Goal: Communication & Community: Answer question/provide support

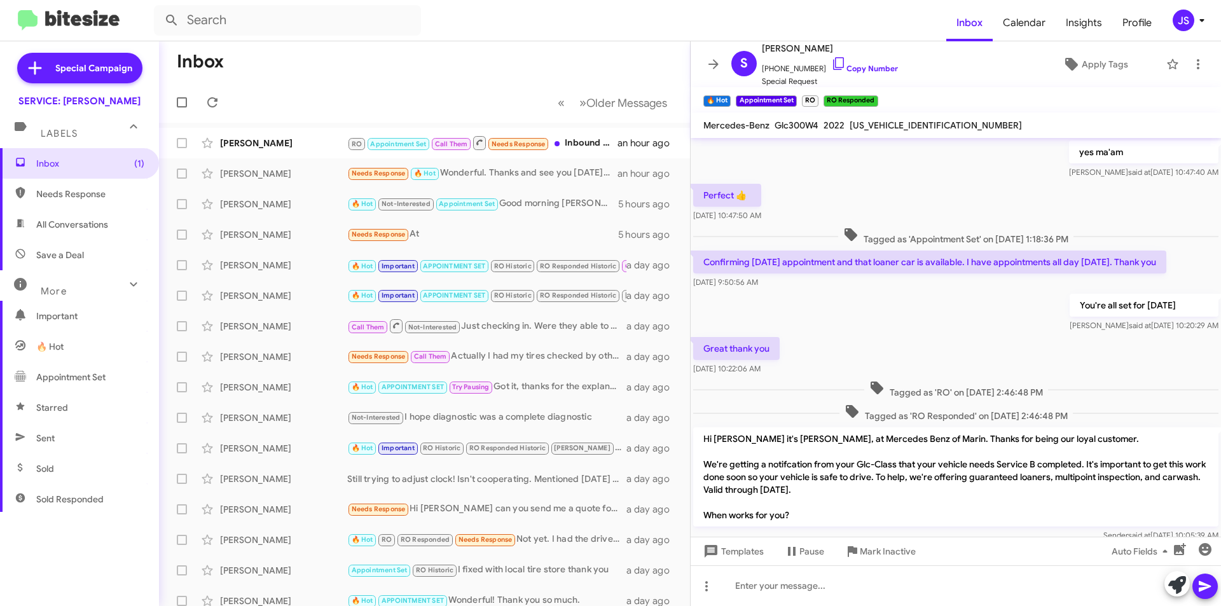
scroll to position [596, 0]
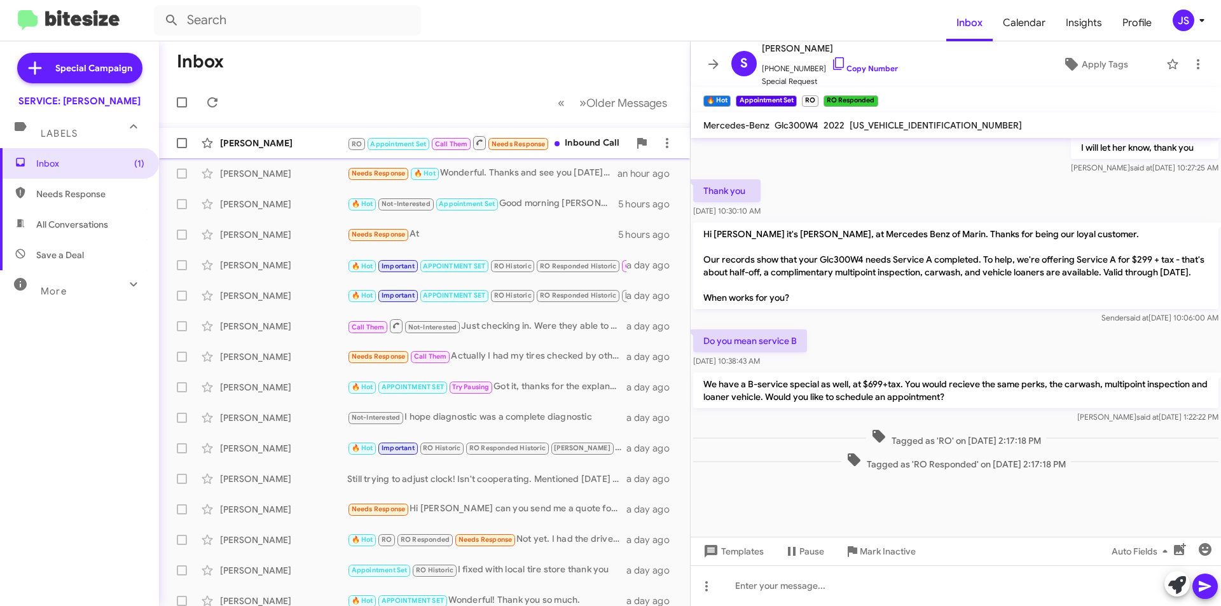
click at [307, 146] on div "[PERSON_NAME]" at bounding box center [283, 143] width 127 height 13
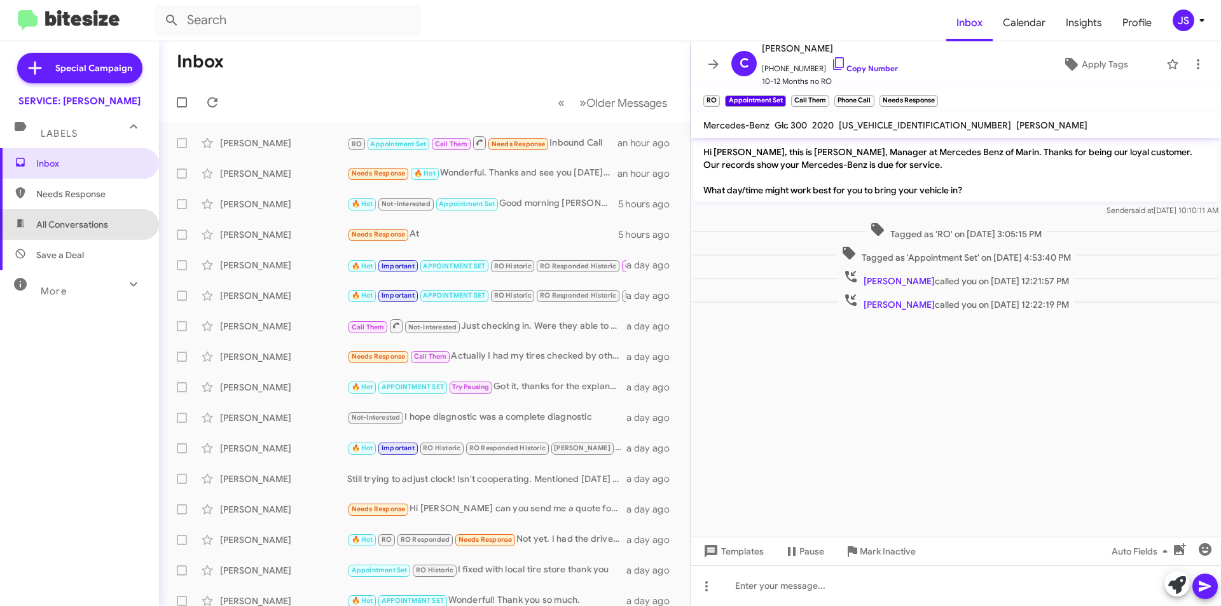
click at [86, 220] on span "All Conversations" at bounding box center [72, 224] width 72 height 13
type input "in:all-conversations"
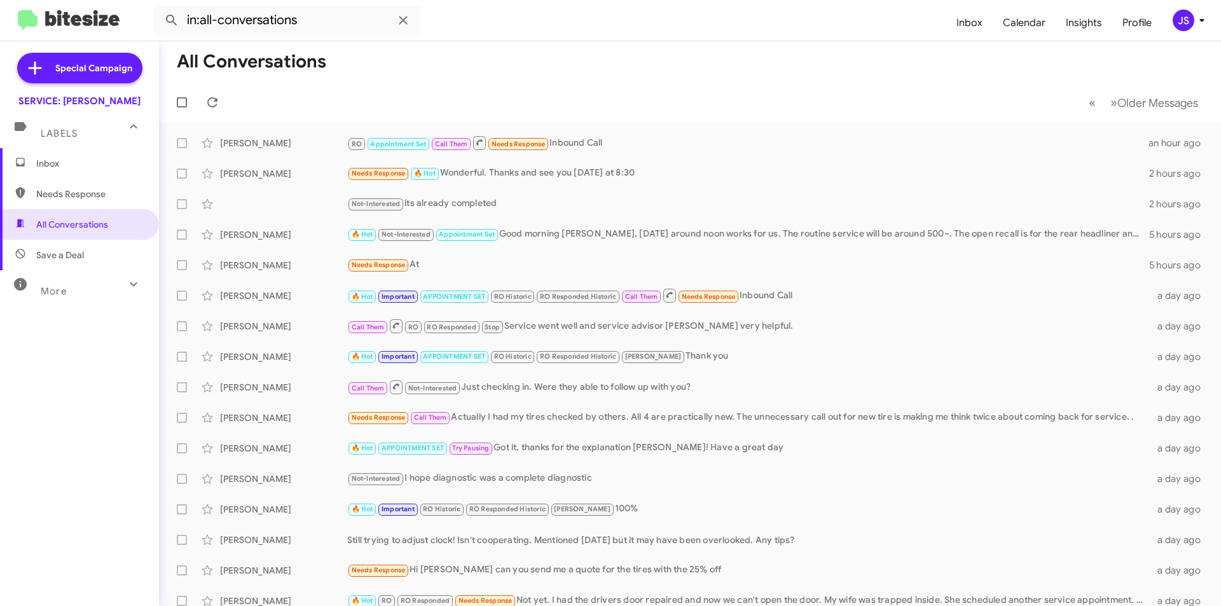
click at [104, 192] on span "Needs Response" at bounding box center [90, 194] width 108 height 13
type input "in:needs-response"
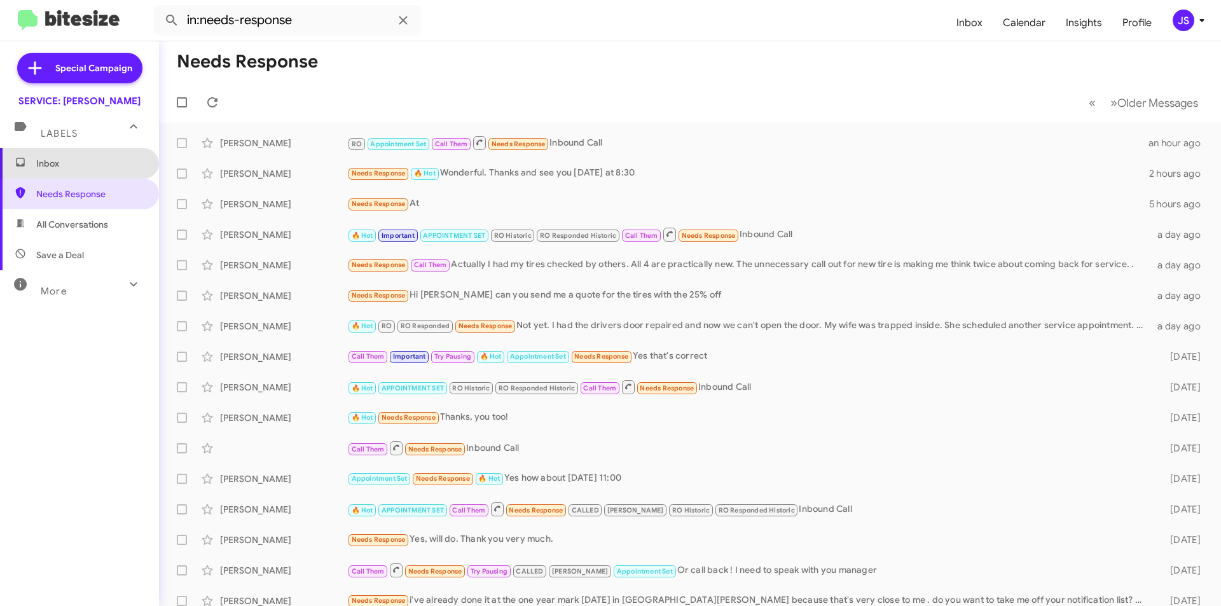
click at [125, 156] on span "Inbox" at bounding box center [79, 163] width 159 height 31
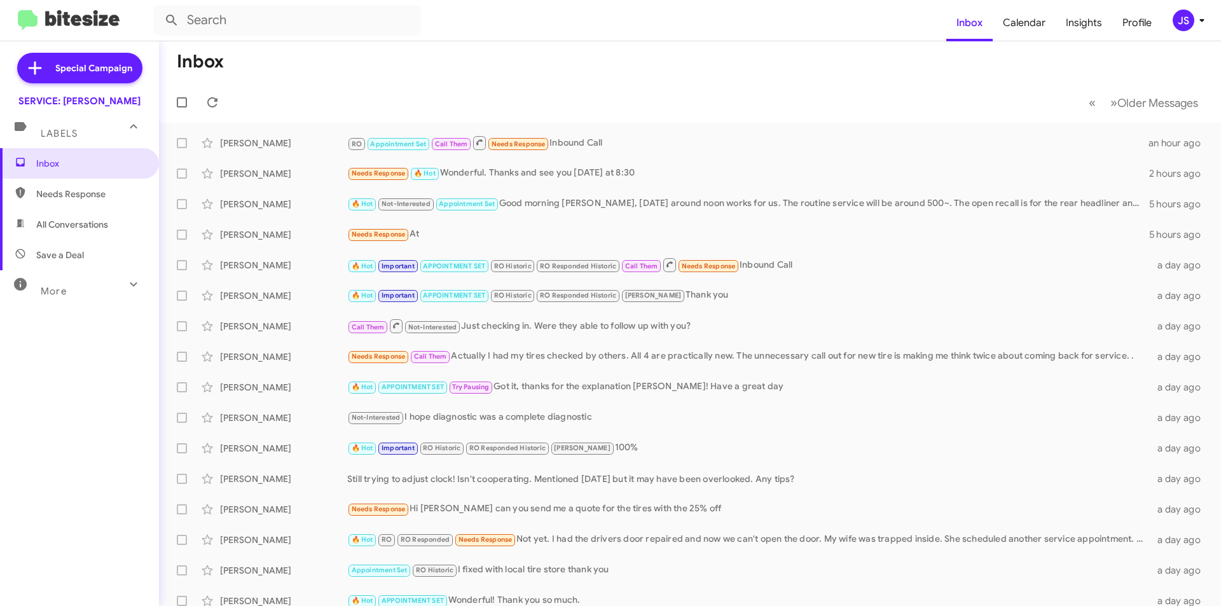
click at [758, 42] on mat-toolbar-row "Inbox" at bounding box center [690, 61] width 1062 height 41
click at [54, 233] on span "All Conversations" at bounding box center [79, 224] width 159 height 31
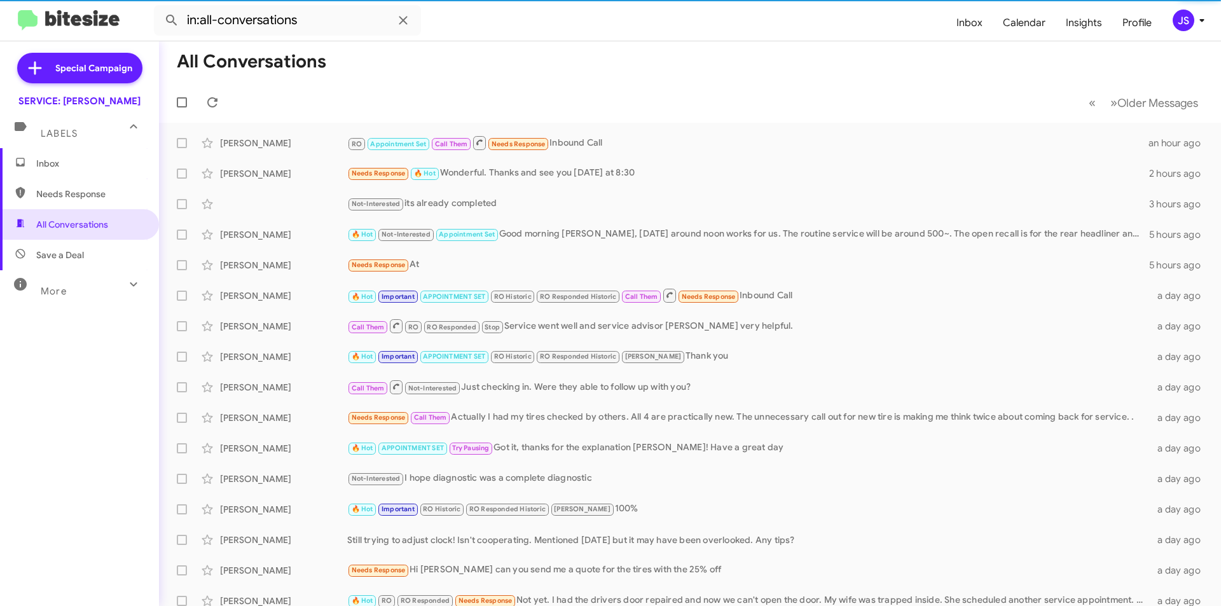
click at [83, 261] on span "Save a Deal" at bounding box center [79, 255] width 159 height 31
type input "in:not-interested"
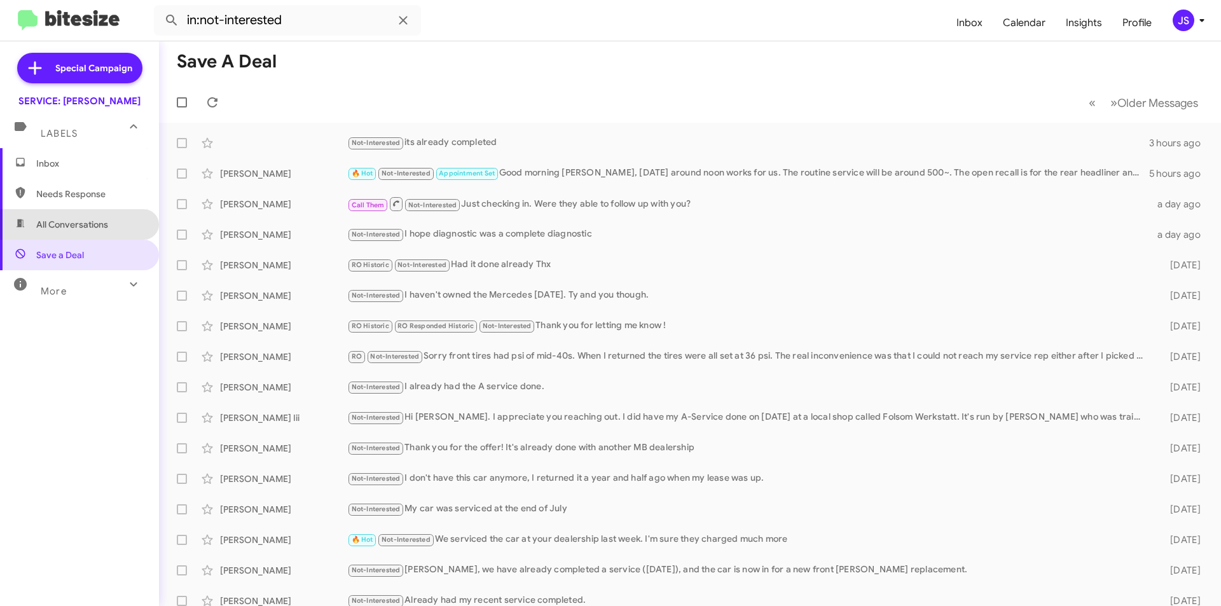
click at [118, 226] on span "All Conversations" at bounding box center [79, 224] width 159 height 31
type input "in:all-conversations"
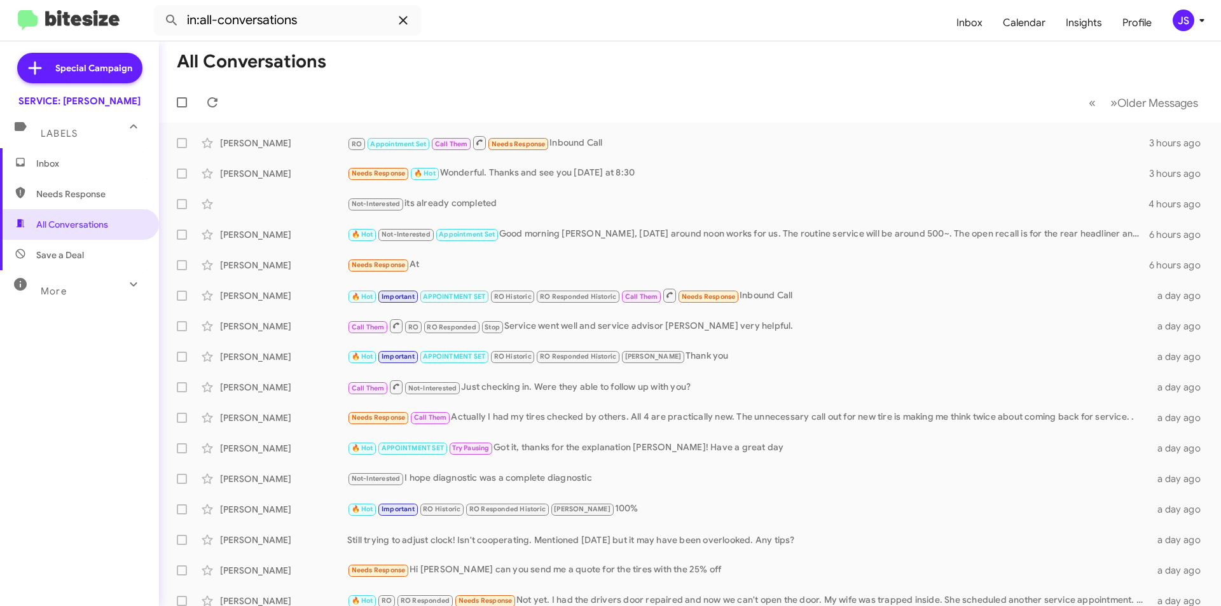
click at [404, 18] on icon at bounding box center [402, 20] width 15 height 15
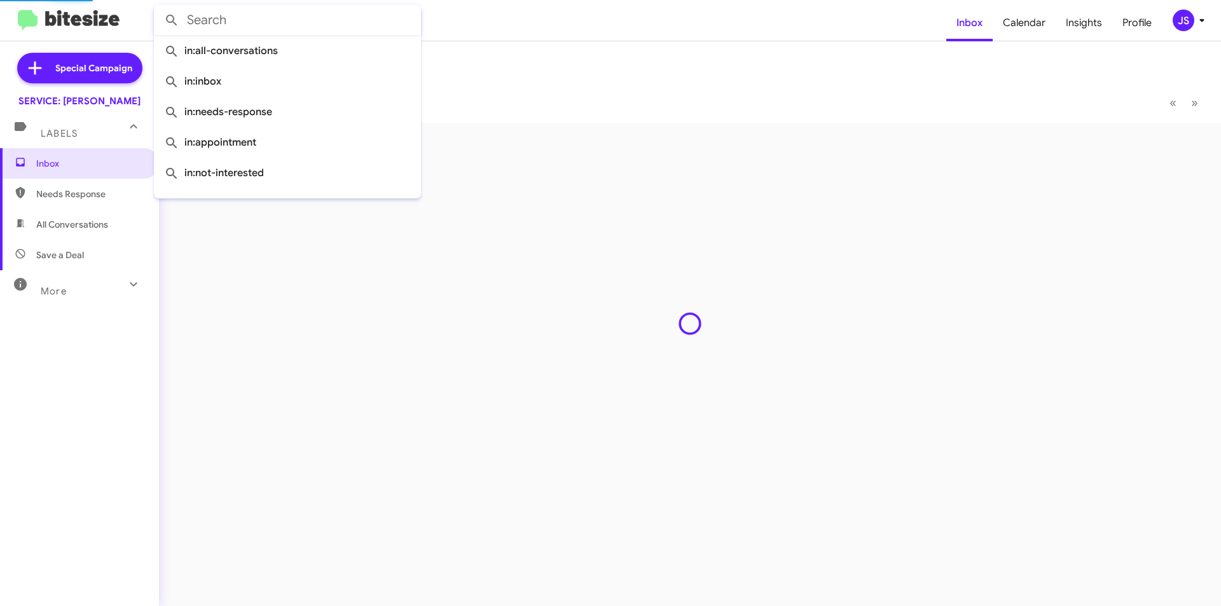
click at [329, 18] on input "text" at bounding box center [287, 20] width 267 height 31
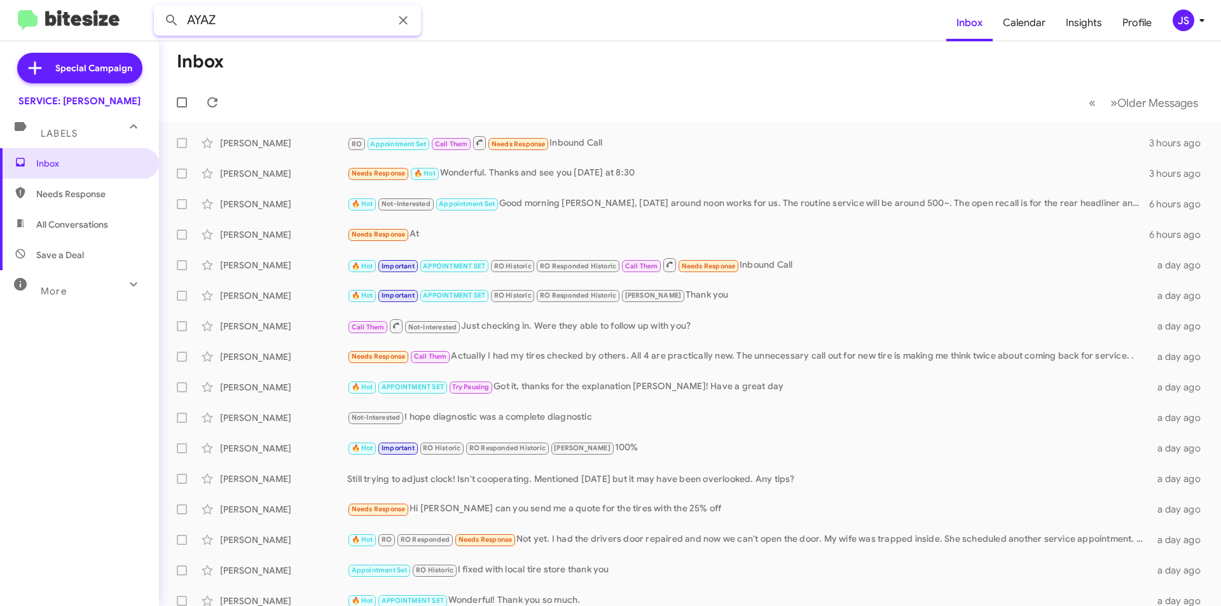
type input "AYAZ"
click at [159, 8] on button at bounding box center [171, 20] width 25 height 25
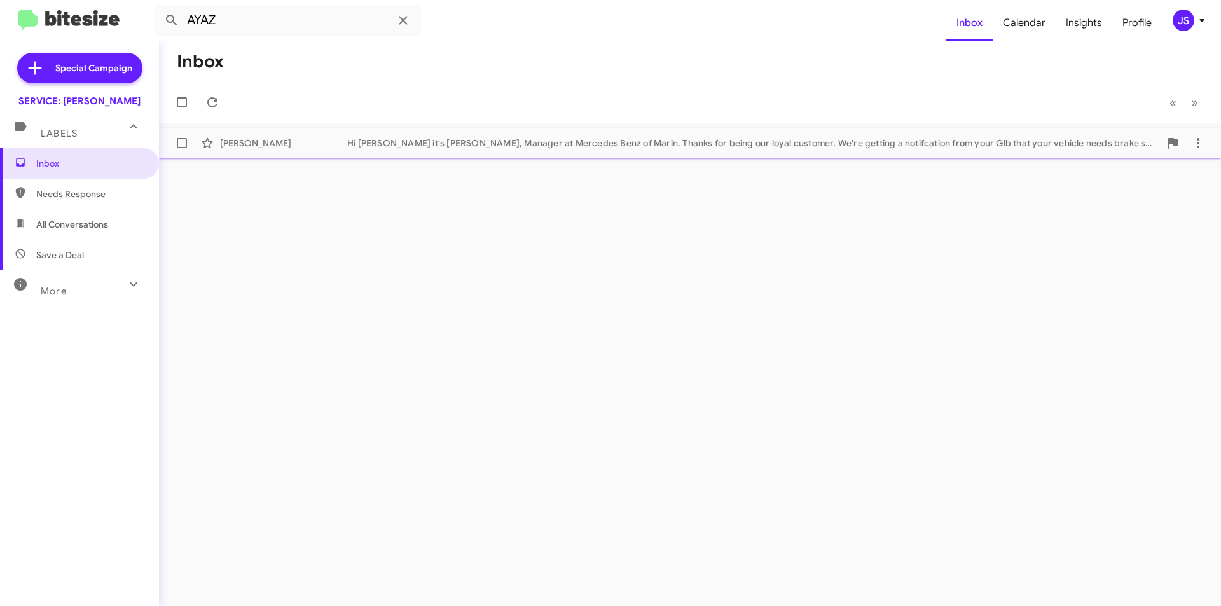
click at [310, 132] on div "[PERSON_NAME] Hi Ajmal it's [PERSON_NAME], Manager at Mercedes Benz of Marin. T…" at bounding box center [689, 142] width 1041 height 25
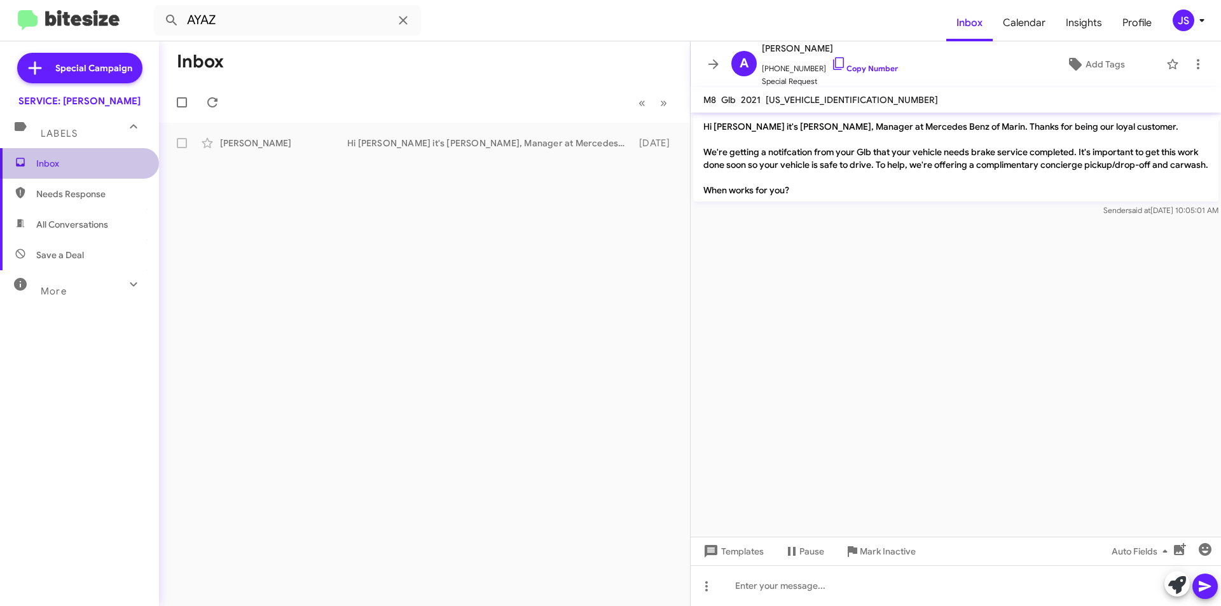
click at [114, 154] on span "Inbox" at bounding box center [79, 163] width 159 height 31
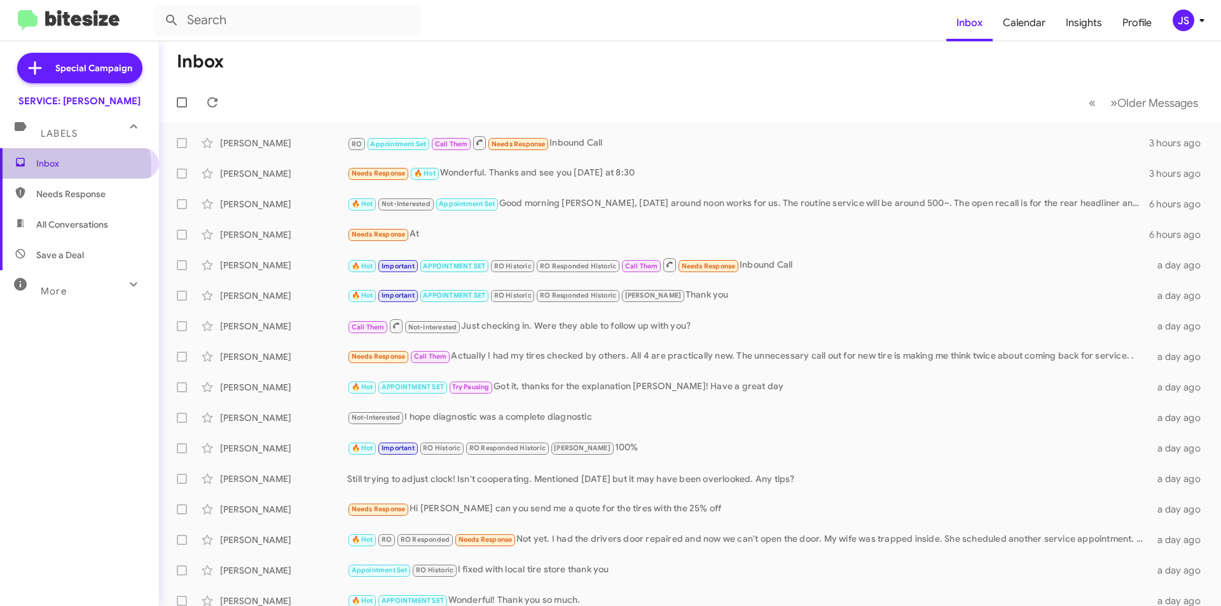
click at [46, 168] on span "Inbox" at bounding box center [90, 163] width 108 height 13
click at [270, 139] on div "[PERSON_NAME]" at bounding box center [283, 143] width 127 height 13
